Goal: Obtain resource: Download file/media

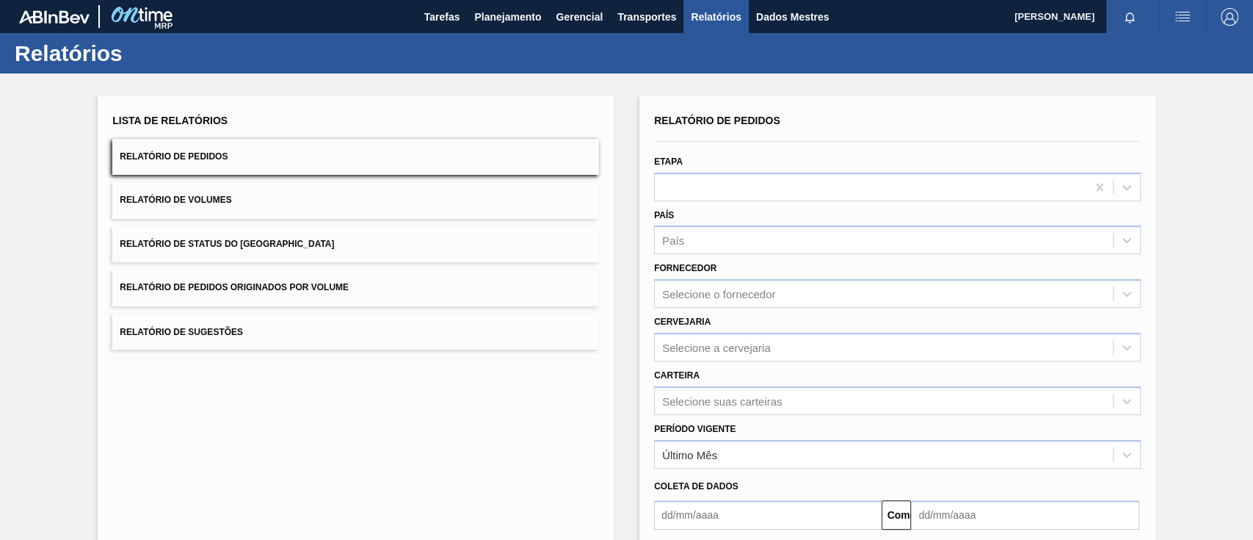
click at [368, 291] on button "Relatório de Pedidos Originados por Volume" at bounding box center [355, 287] width 487 height 36
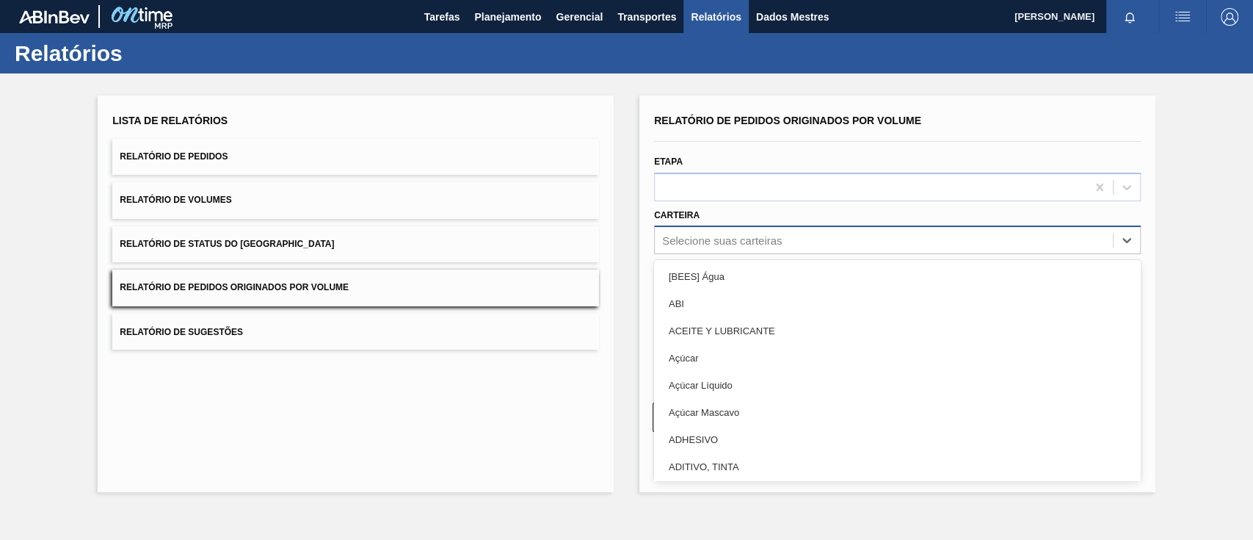
click at [769, 242] on font "Selecione suas carteiras" at bounding box center [722, 240] width 120 height 12
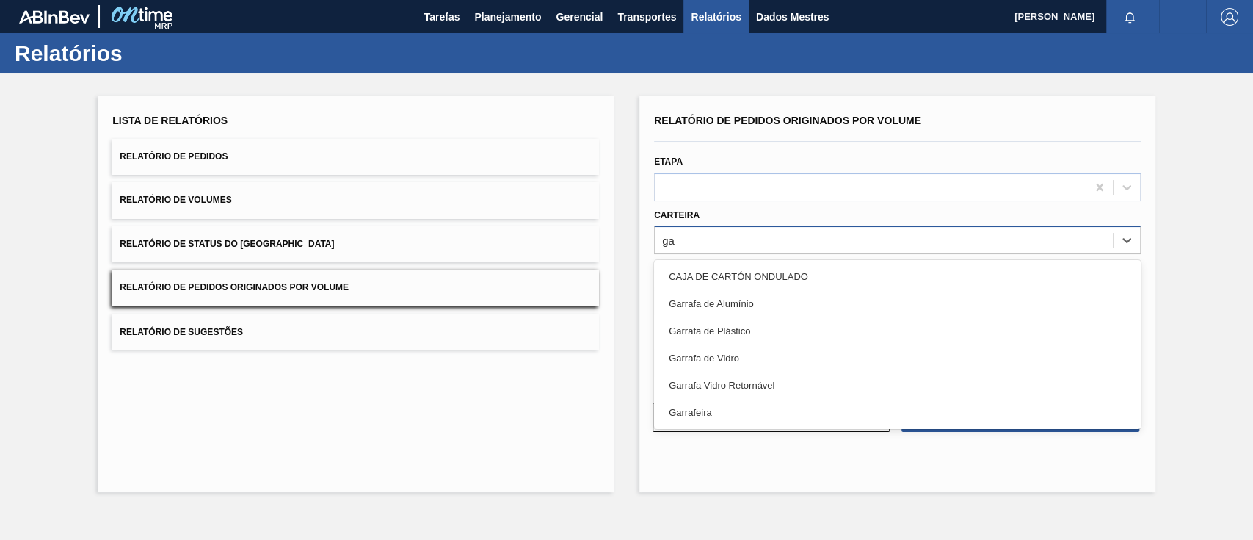
type input "g"
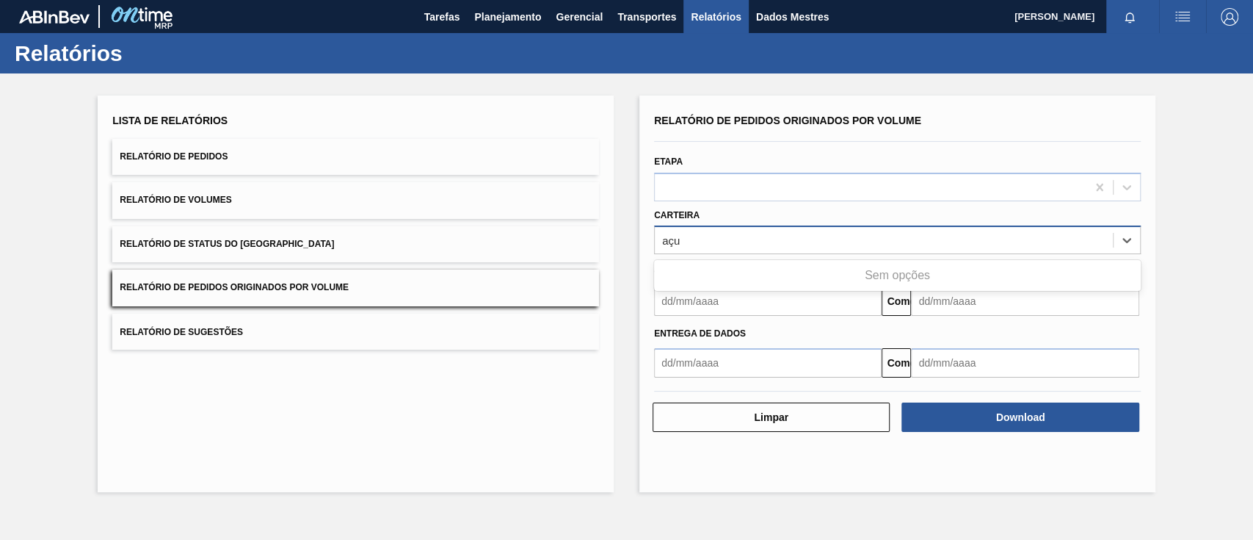
type input "aç"
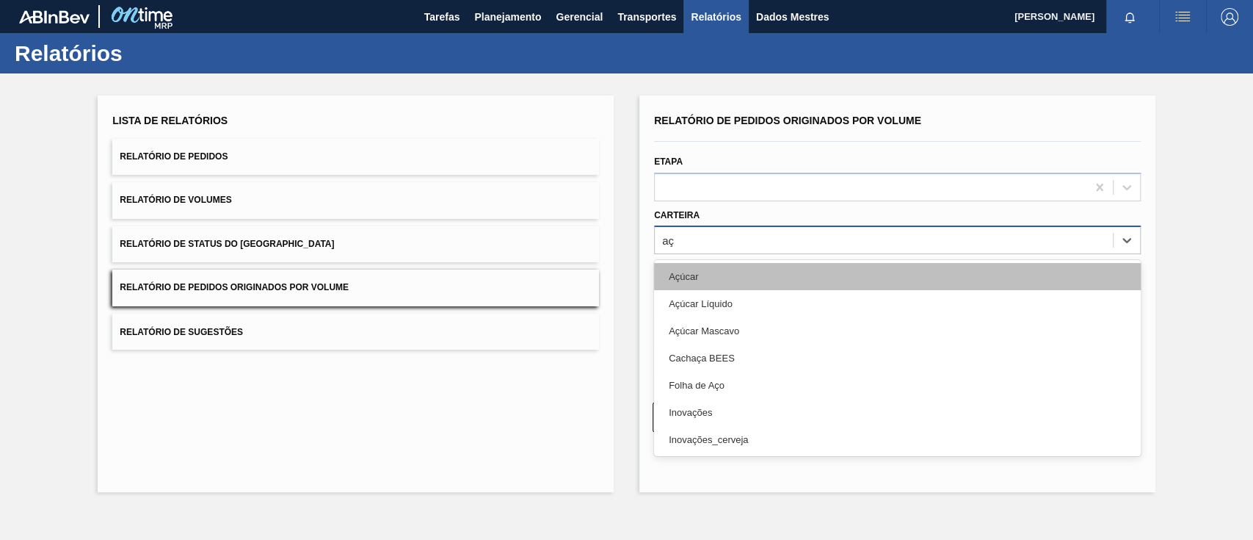
click at [762, 275] on div "Açúcar" at bounding box center [897, 276] width 487 height 27
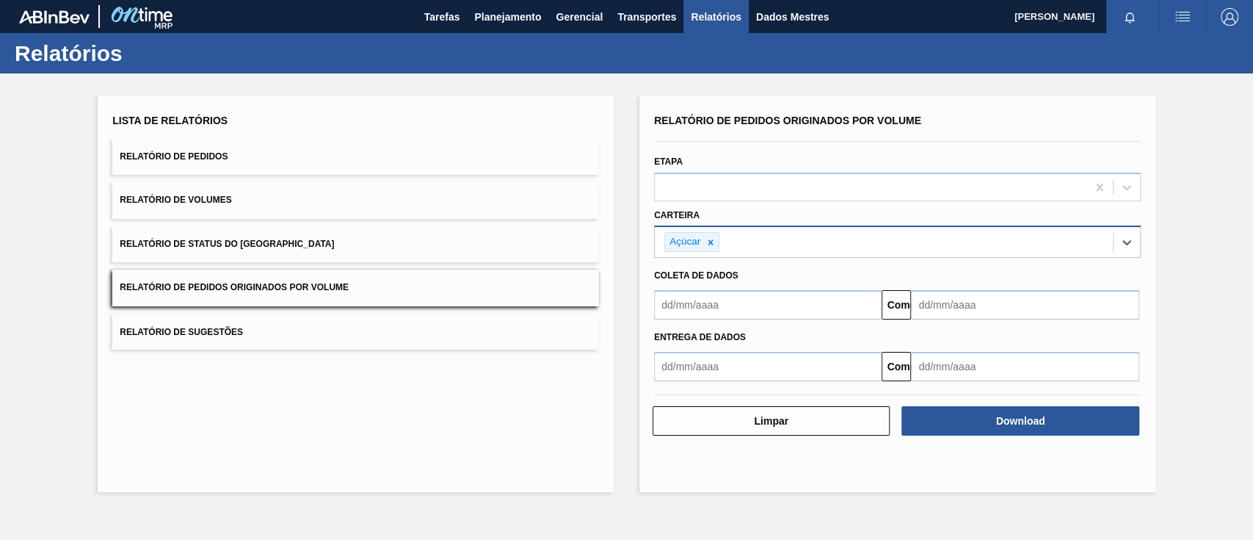
click at [726, 303] on input "text" at bounding box center [768, 304] width 228 height 29
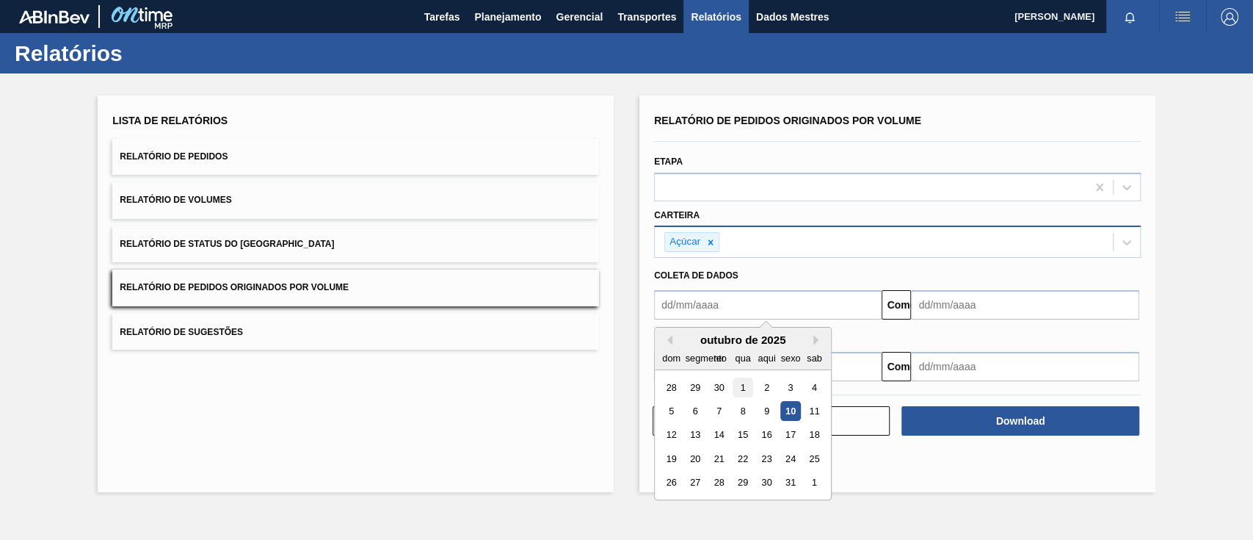
click at [739, 388] on div "1" at bounding box center [743, 387] width 20 height 20
type input "[DATE]"
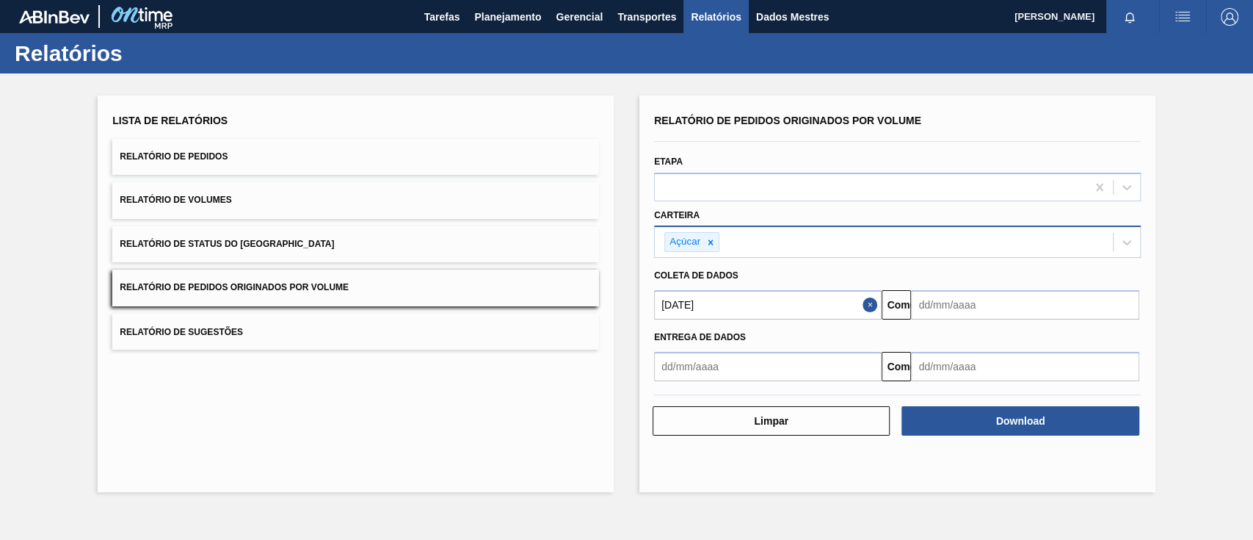
click at [952, 312] on input "text" at bounding box center [1025, 304] width 228 height 29
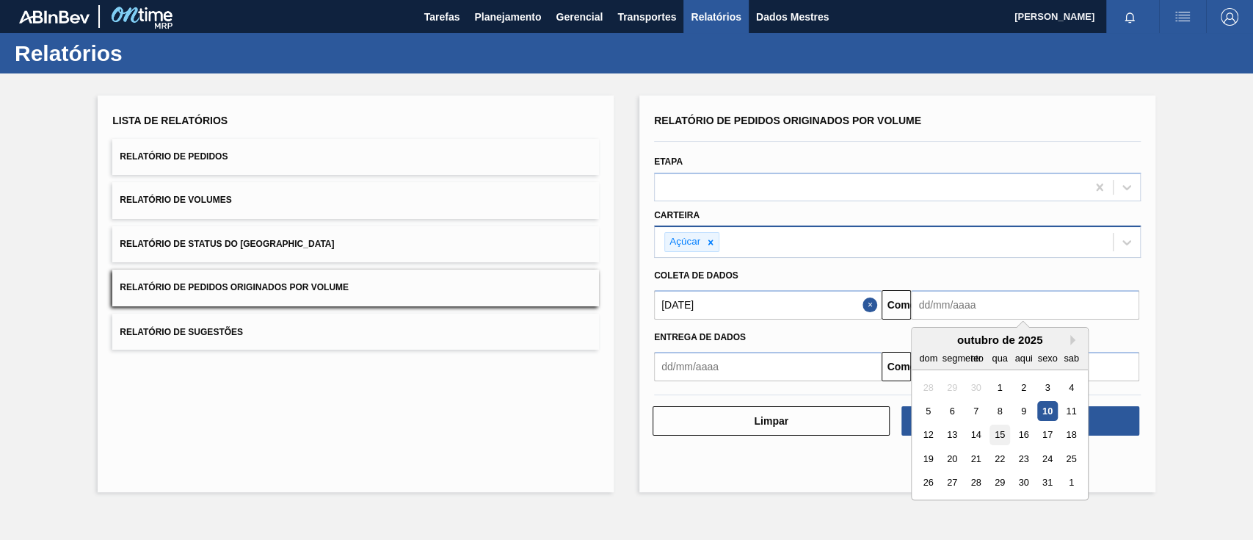
click at [1002, 438] on font "15" at bounding box center [1000, 435] width 10 height 11
type input "[DATE]"
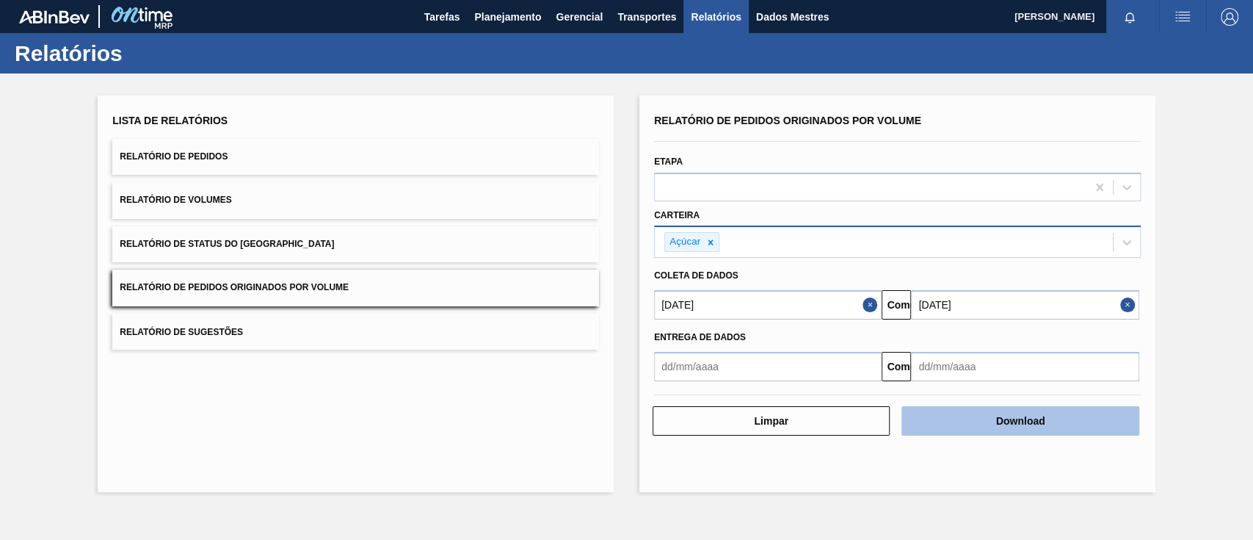
click at [1028, 420] on font "Download" at bounding box center [1020, 421] width 49 height 12
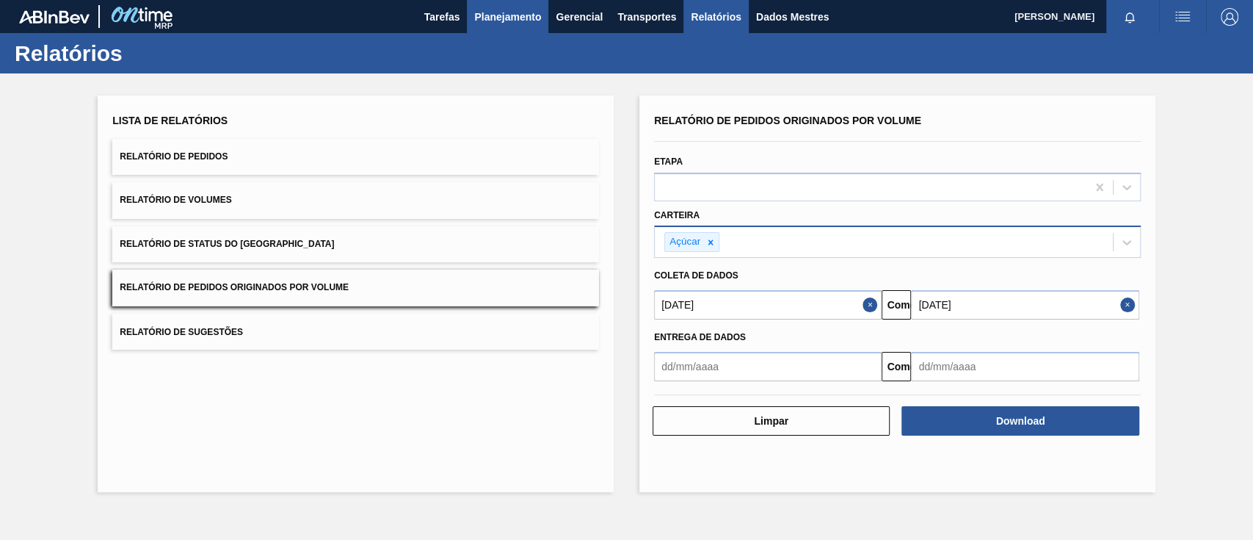
click at [522, 12] on font "Planejamento" at bounding box center [507, 17] width 67 height 12
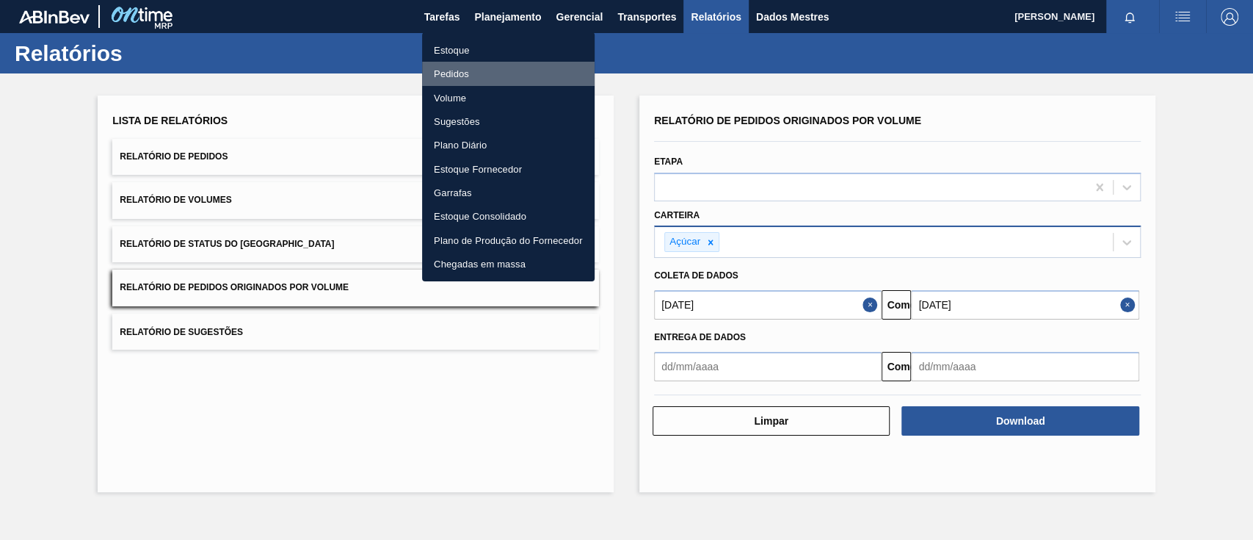
click at [448, 66] on font "Pedidos" at bounding box center [451, 73] width 35 height 15
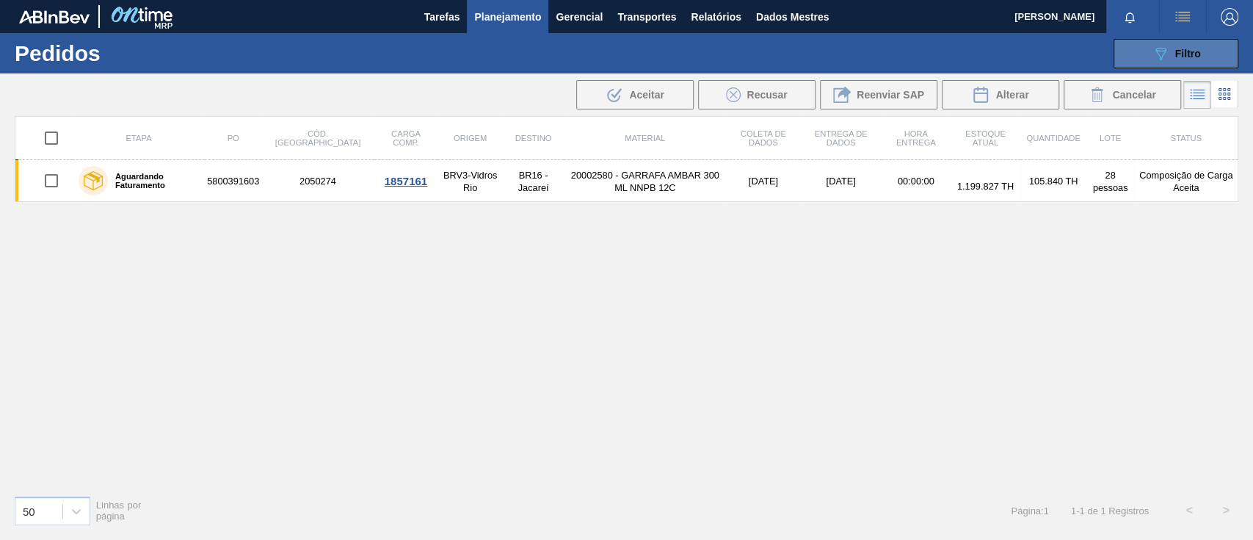
click at [1131, 65] on button "089F7B8B-B2A5-4AFE-B5C0-19BA573D28AC Filtro" at bounding box center [1176, 53] width 125 height 29
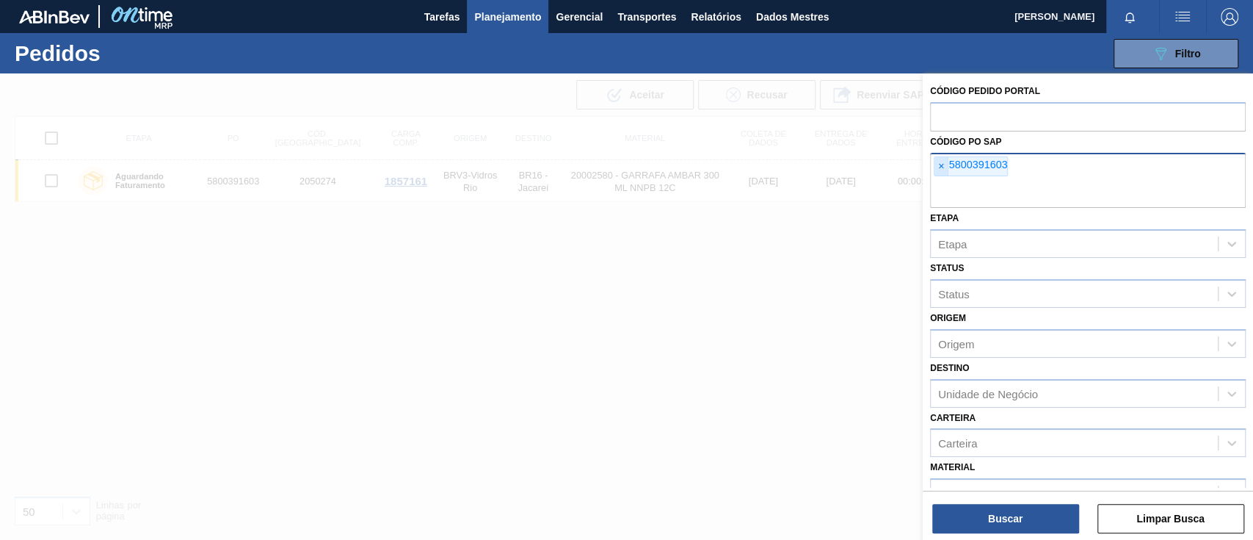
click at [941, 164] on font "×" at bounding box center [941, 166] width 6 height 12
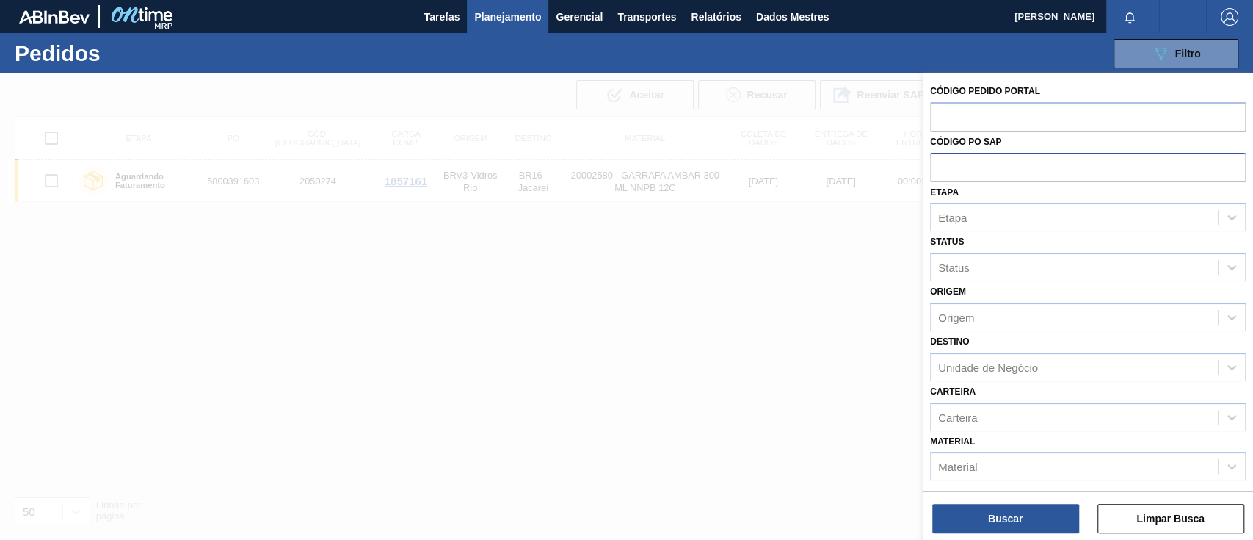
paste input "5800393706"
type input "5800393706"
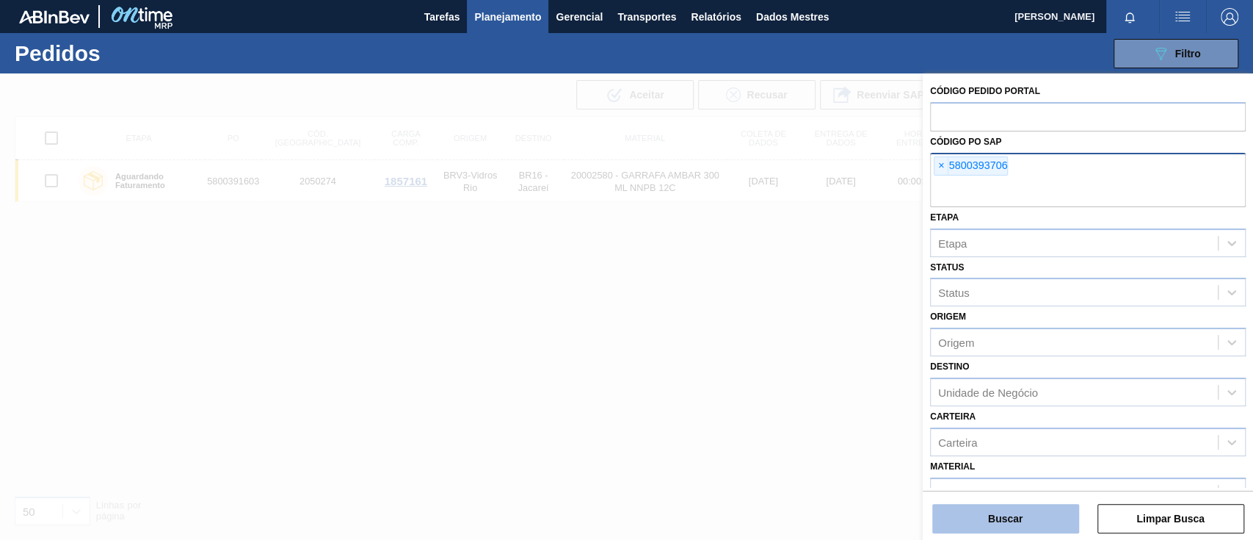
click at [1007, 513] on font "Buscar" at bounding box center [1005, 519] width 35 height 12
